Goal: Task Accomplishment & Management: Manage account settings

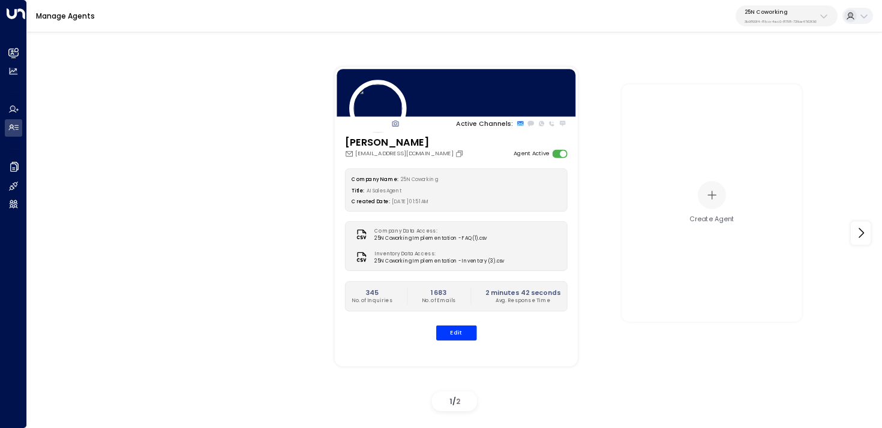
click at [762, 11] on p "25N Coworking" at bounding box center [781, 11] width 72 height 7
type input "*********"
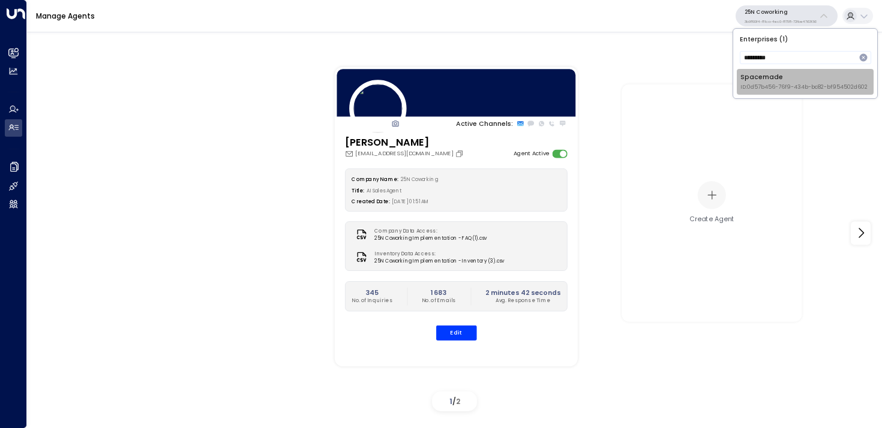
click at [759, 81] on div "Spacemade ID: 0d57b456-76f9-434b-bc82-bf954502d602" at bounding box center [804, 82] width 127 height 19
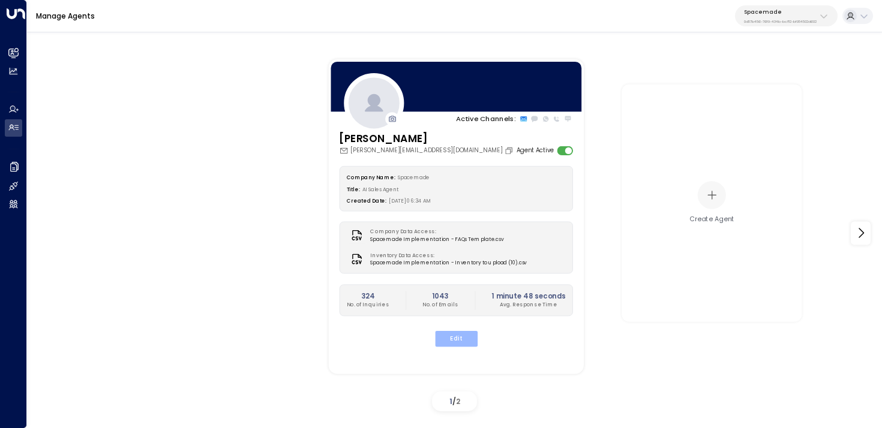
click at [453, 343] on button "Edit" at bounding box center [455, 339] width 43 height 16
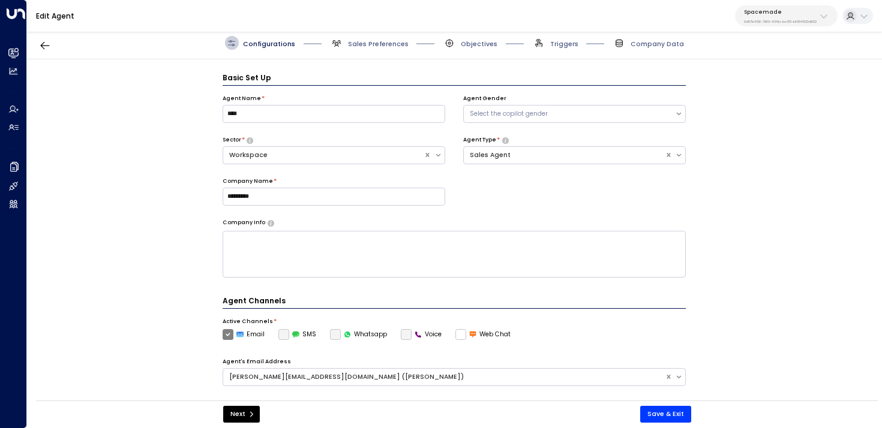
scroll to position [13, 0]
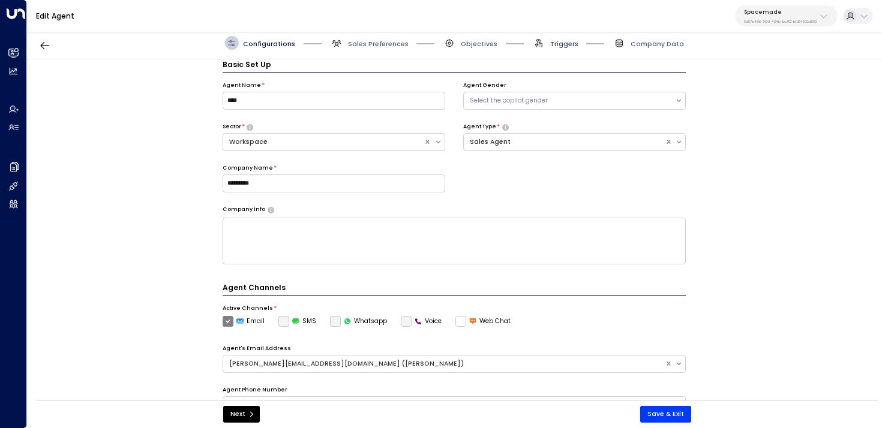
click at [562, 44] on span "Triggers" at bounding box center [564, 44] width 28 height 9
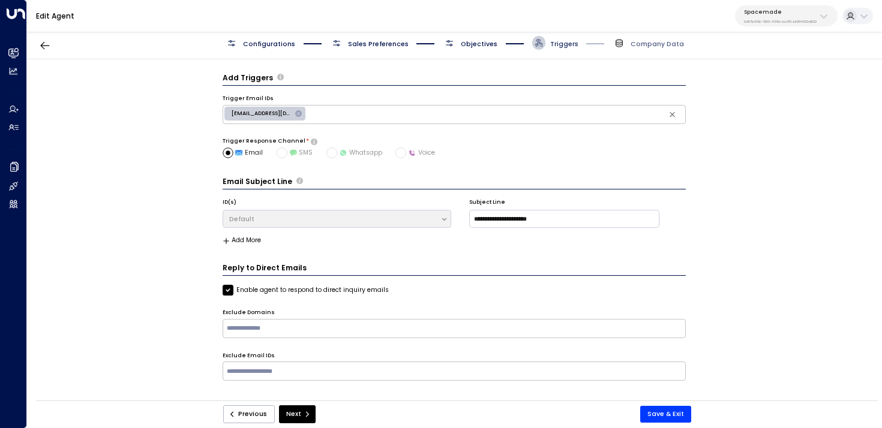
scroll to position [0, 0]
click at [485, 41] on span "Objectives" at bounding box center [479, 44] width 37 height 9
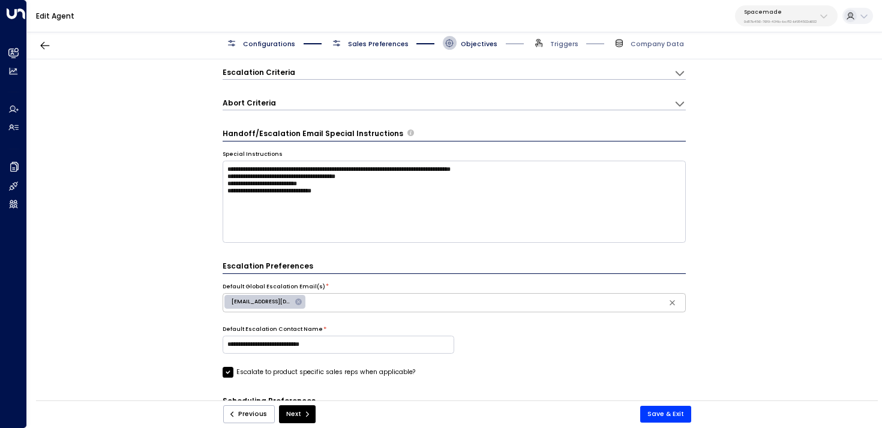
scroll to position [219, 0]
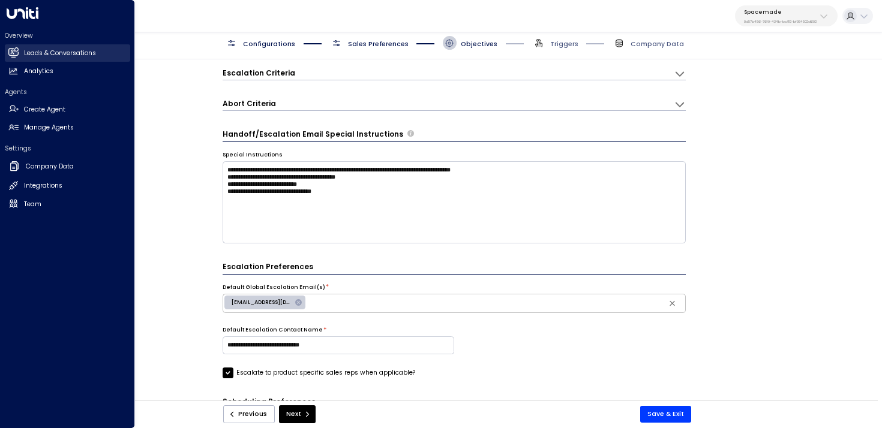
click at [15, 51] on icon at bounding box center [14, 52] width 8 height 10
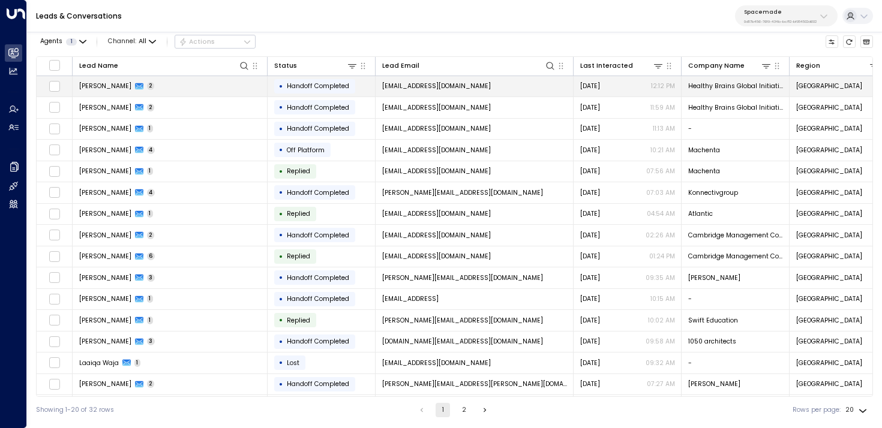
click at [250, 92] on td "[PERSON_NAME] 2" at bounding box center [170, 86] width 195 height 21
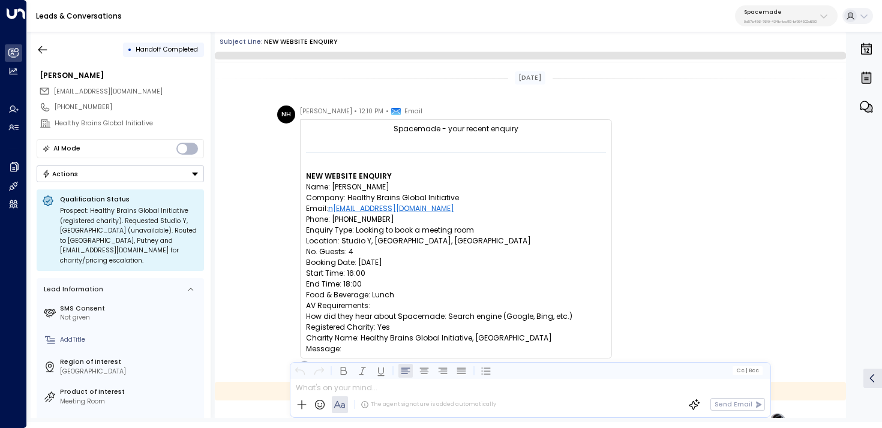
scroll to position [268, 0]
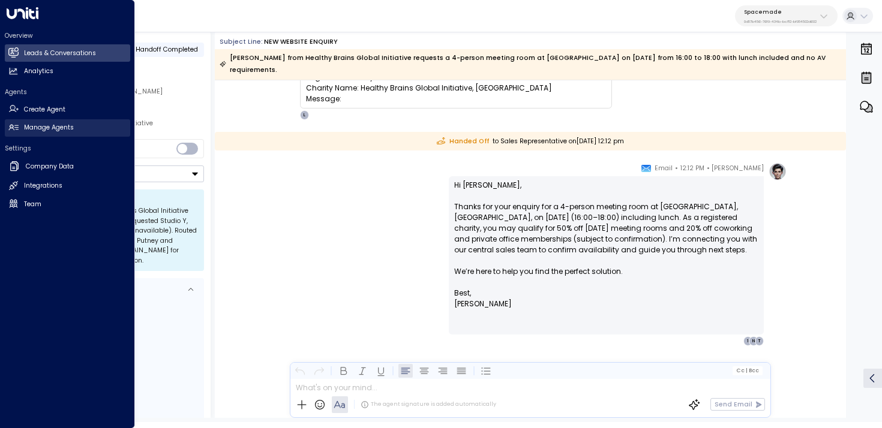
click at [27, 126] on h2 "Manage Agents" at bounding box center [49, 128] width 50 height 10
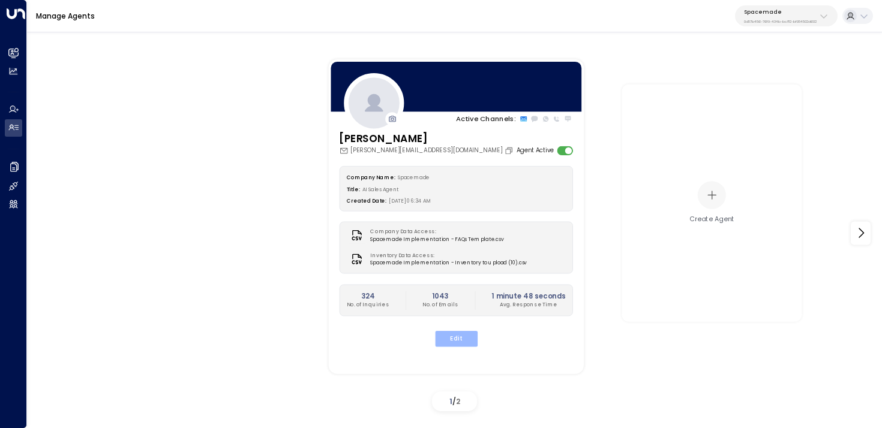
click at [467, 339] on button "Edit" at bounding box center [455, 339] width 43 height 16
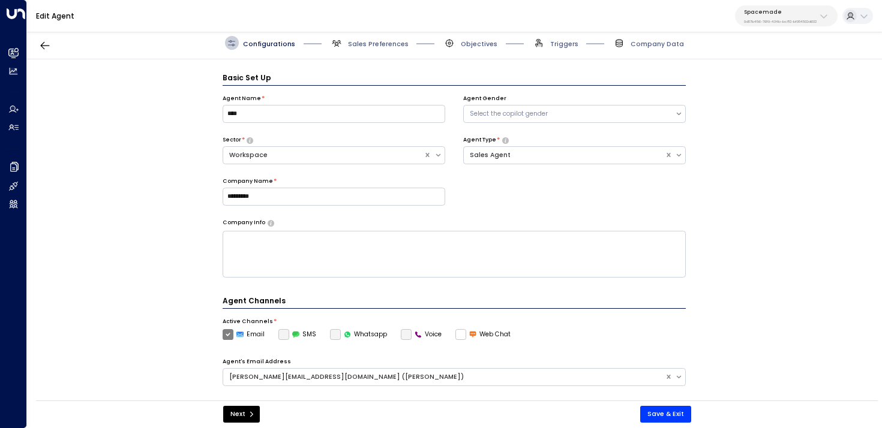
scroll to position [13, 0]
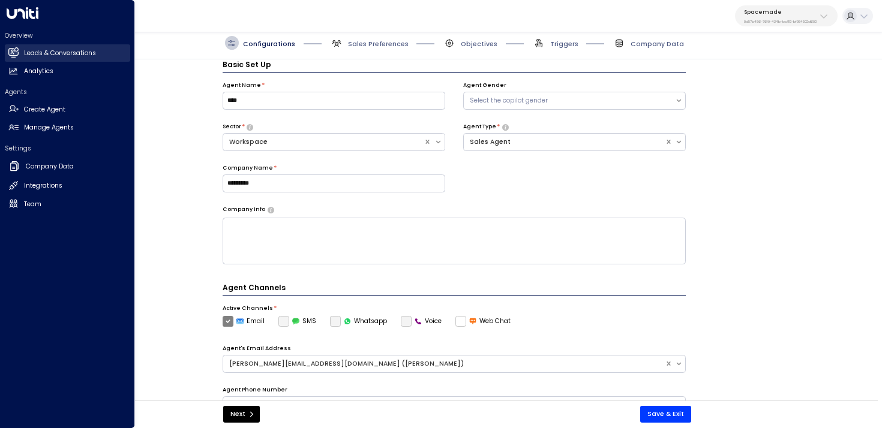
click at [21, 52] on link "Leads & Conversations Leads & Conversations" at bounding box center [67, 52] width 125 height 17
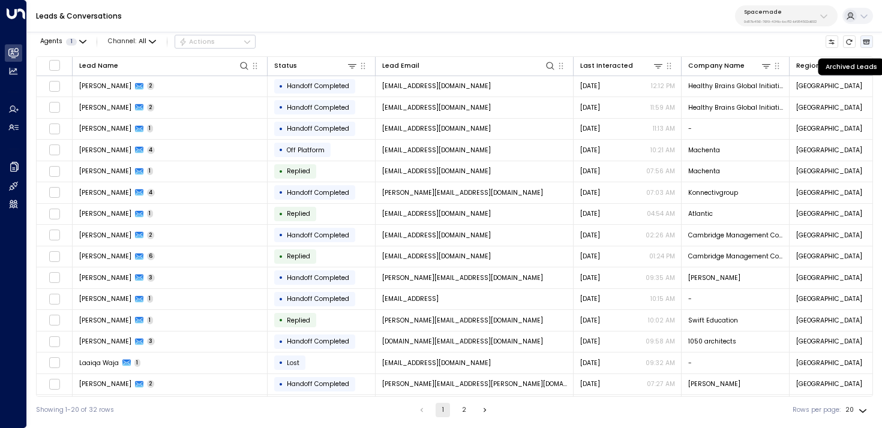
click at [870, 37] on button "Archived Leads" at bounding box center [867, 41] width 13 height 13
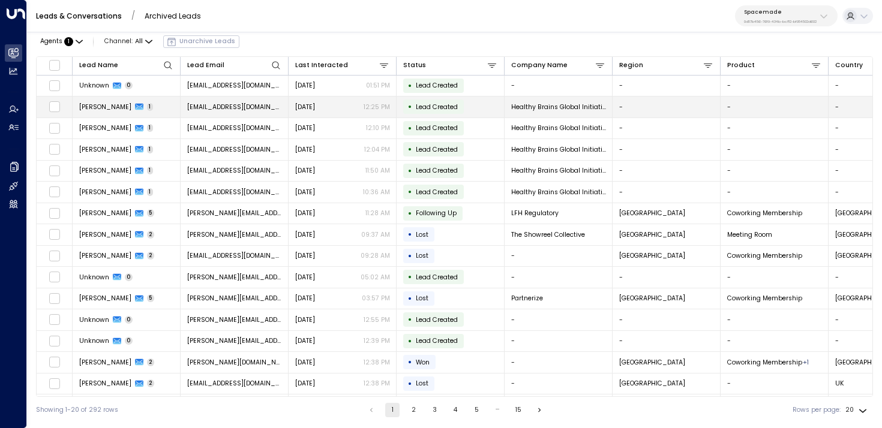
click at [173, 104] on td "[PERSON_NAME] 1" at bounding box center [127, 107] width 108 height 21
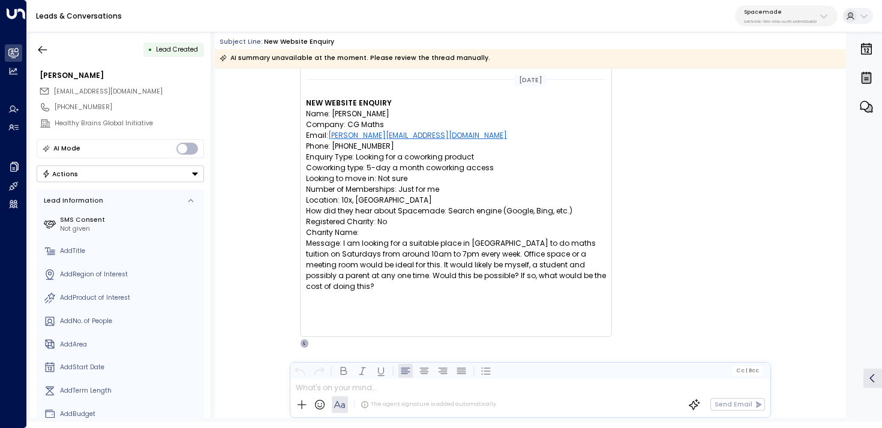
scroll to position [104, 0]
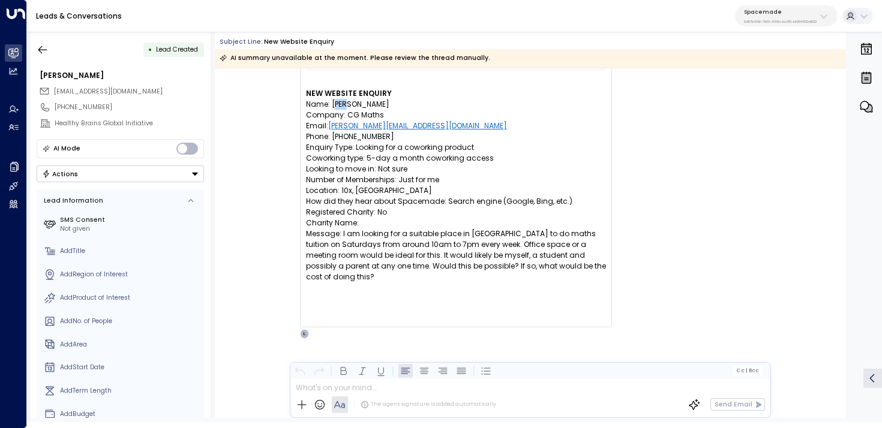
drag, startPoint x: 333, startPoint y: 102, endPoint x: 356, endPoint y: 102, distance: 22.8
click at [356, 102] on p "Name: [PERSON_NAME]" at bounding box center [456, 104] width 300 height 11
click at [39, 47] on icon "button" at bounding box center [43, 50] width 12 height 12
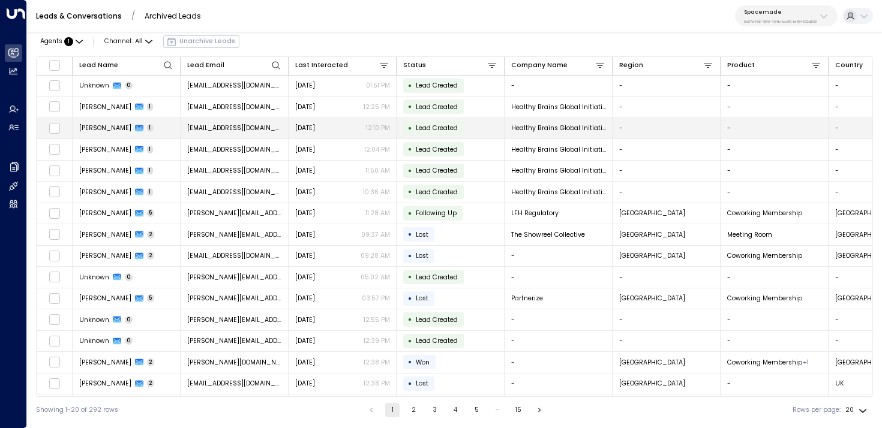
click at [167, 133] on td "[PERSON_NAME] 1" at bounding box center [127, 128] width 108 height 21
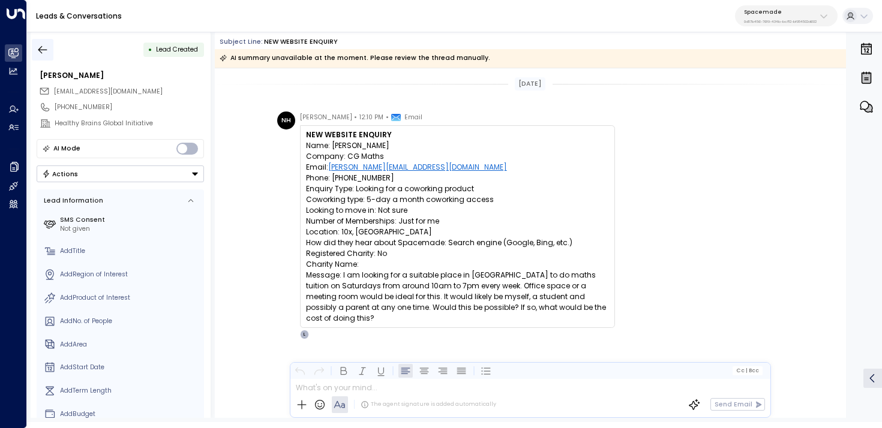
click at [47, 53] on icon "button" at bounding box center [43, 50] width 12 height 12
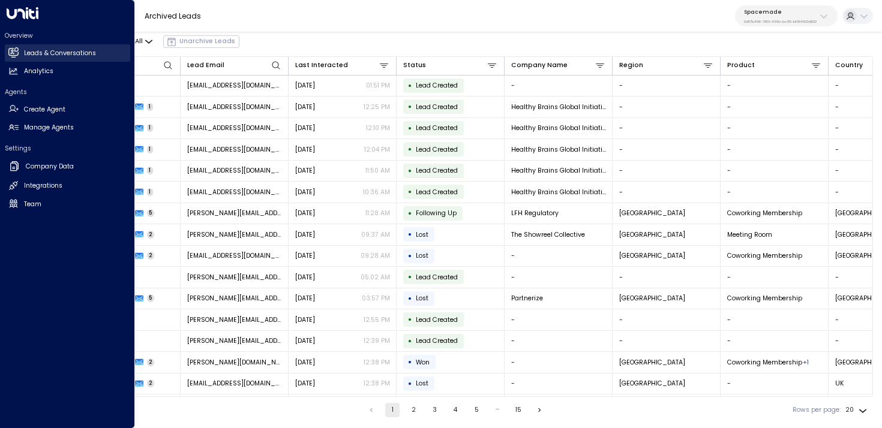
click at [17, 54] on icon at bounding box center [13, 52] width 10 height 8
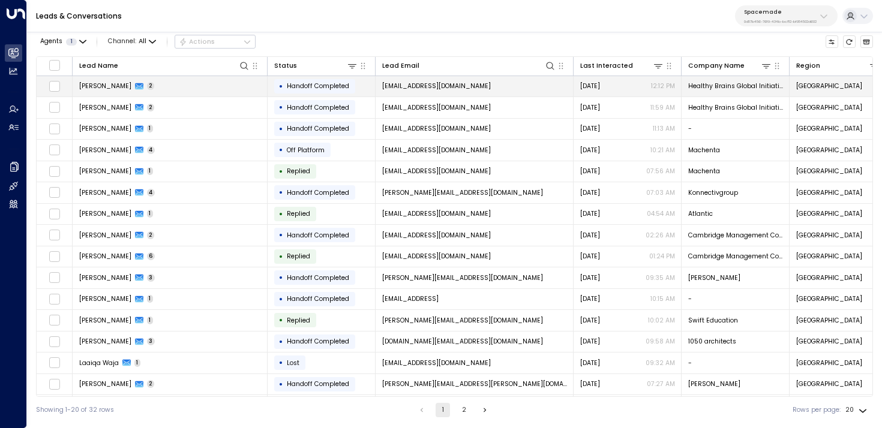
click at [166, 81] on td "[PERSON_NAME] 2" at bounding box center [170, 86] width 195 height 21
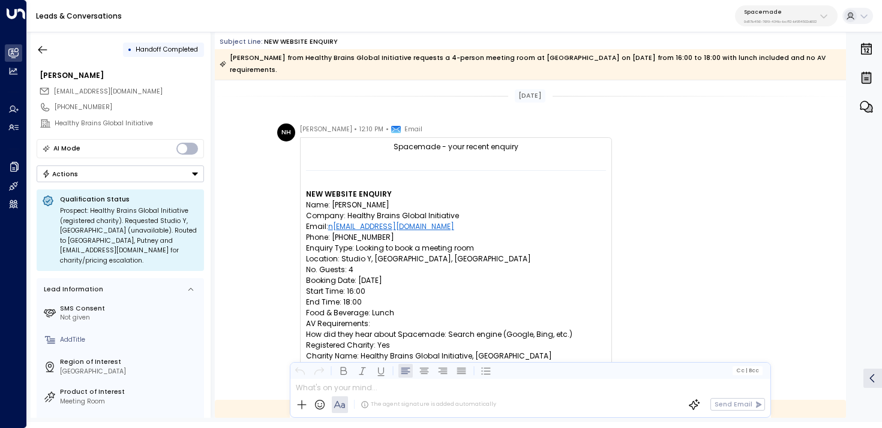
scroll to position [28, 0]
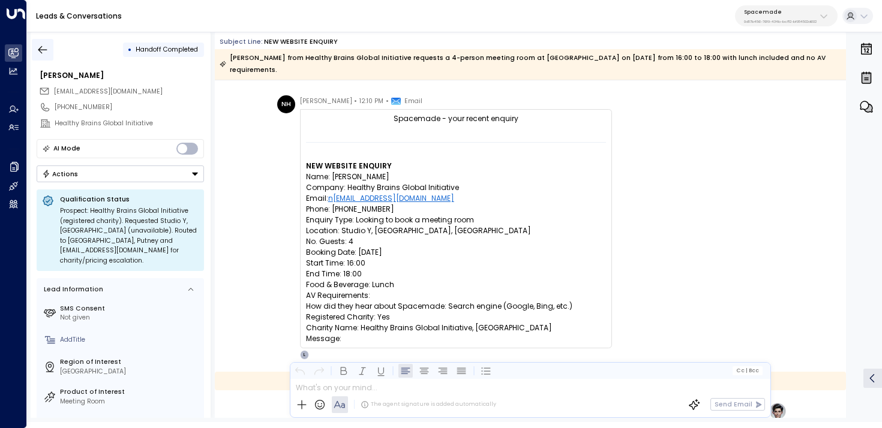
click at [37, 51] on icon "button" at bounding box center [43, 50] width 12 height 12
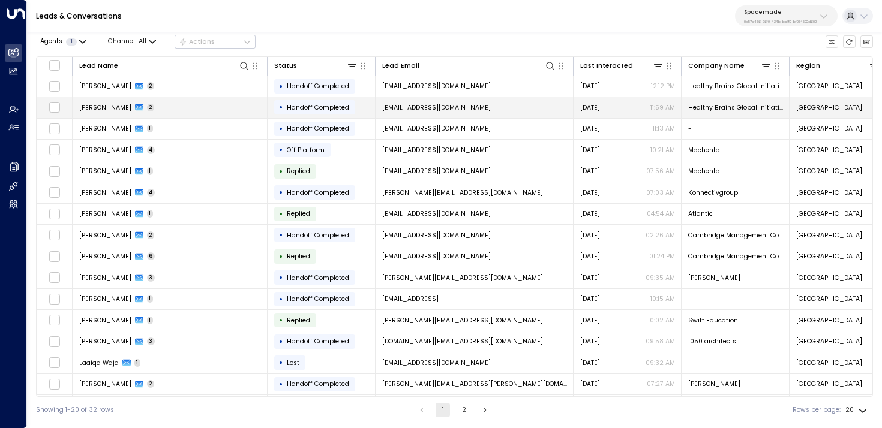
click at [90, 98] on td "[PERSON_NAME] 2" at bounding box center [170, 107] width 195 height 21
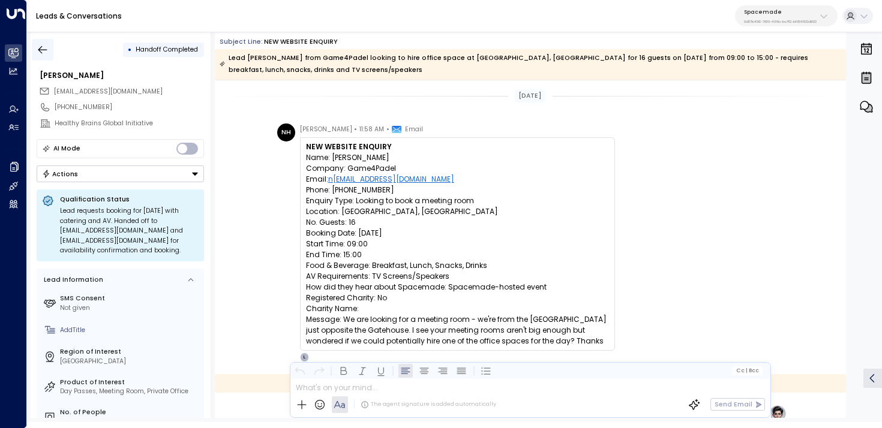
click at [32, 42] on button "button" at bounding box center [43, 50] width 22 height 22
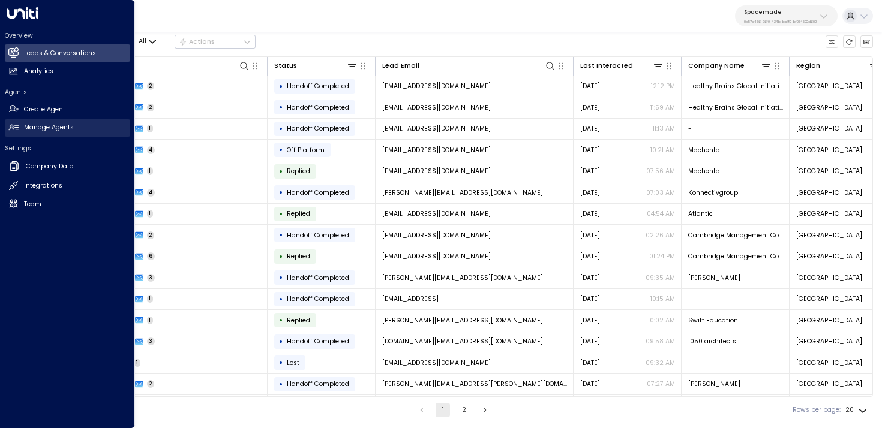
click at [38, 130] on h2 "Manage Agents" at bounding box center [49, 128] width 50 height 10
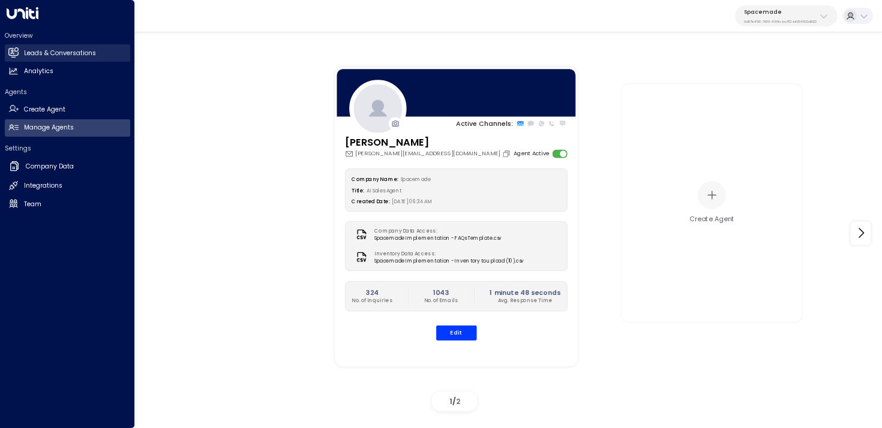
click at [85, 56] on h2 "Leads & Conversations" at bounding box center [60, 54] width 72 height 10
